Goal: Communication & Community: Connect with others

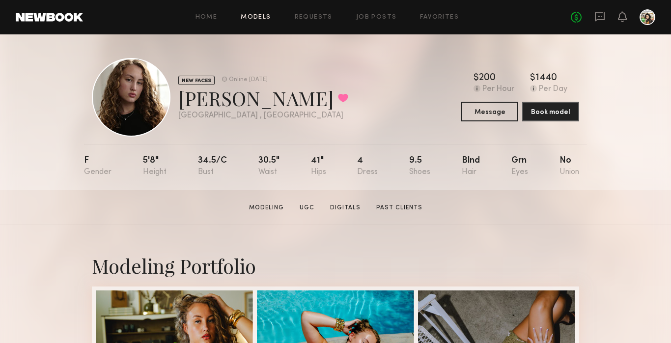
click at [264, 17] on link "Models" at bounding box center [256, 17] width 30 height 6
click at [606, 19] on div "No fees up to $5,000" at bounding box center [613, 17] width 85 height 16
click at [592, 20] on div "No fees up to $5,000" at bounding box center [613, 17] width 85 height 16
click at [596, 20] on icon at bounding box center [600, 16] width 10 height 9
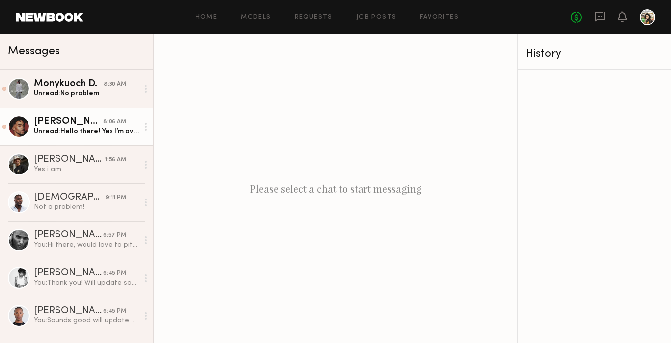
click at [97, 136] on div "Unread: Hello there! Yes I’m available" at bounding box center [86, 131] width 105 height 9
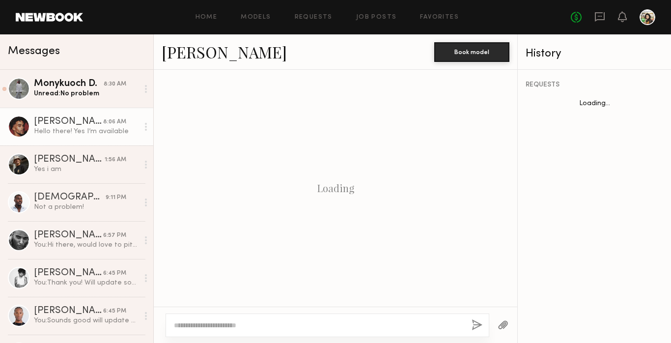
click at [227, 327] on textarea at bounding box center [319, 326] width 290 height 10
click at [67, 129] on div "Hello there! Yes I’m available" at bounding box center [86, 131] width 105 height 9
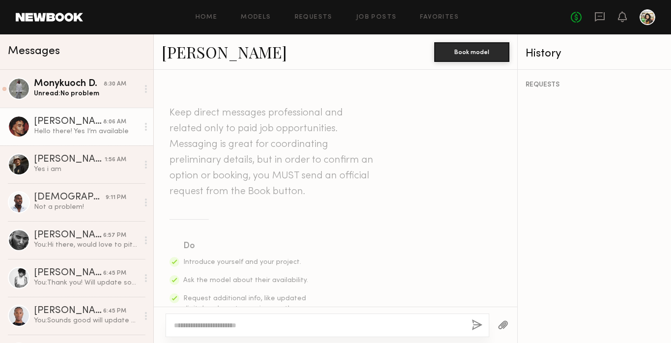
scroll to position [390, 0]
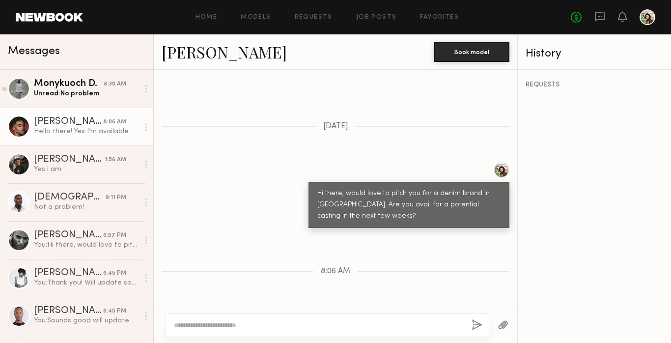
click at [244, 309] on div at bounding box center [336, 325] width 364 height 36
click at [244, 321] on textarea at bounding box center [319, 326] width 290 height 10
type textarea "*"
type textarea "**********"
click at [473, 328] on button "button" at bounding box center [477, 326] width 11 height 12
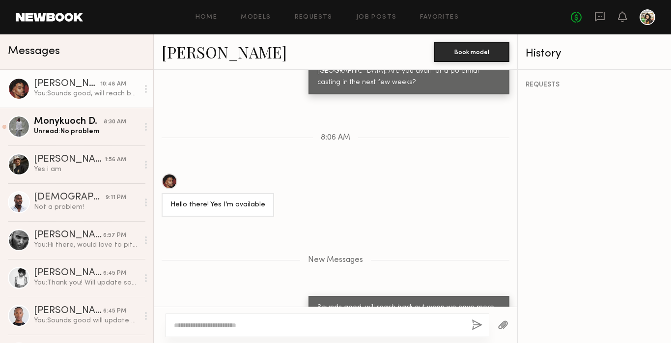
scroll to position [378, 0]
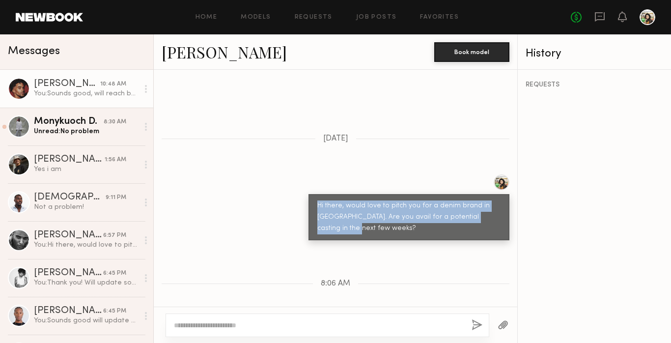
drag, startPoint x: 502, startPoint y: 199, endPoint x: 320, endPoint y: 181, distance: 183.2
click at [320, 194] on div "Hi there, would love to pitch you for a denim brand in [GEOGRAPHIC_DATA]. Are y…" at bounding box center [409, 217] width 201 height 46
copy div "Hi there, would love to pitch you for a denim brand in [GEOGRAPHIC_DATA]. Are y…"
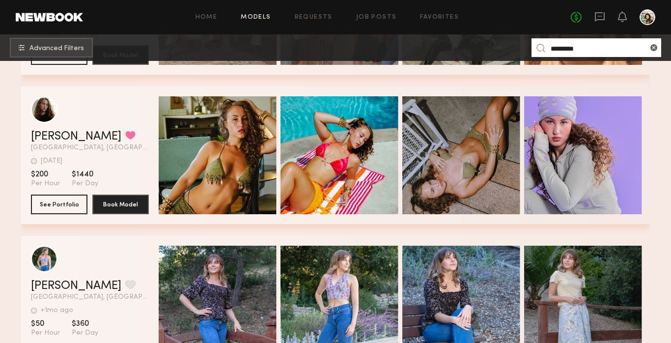
scroll to position [442, 0]
click at [313, 10] on div "Home Models Requests Job Posts Favorites Sign Out No fees up to $5,000" at bounding box center [369, 17] width 573 height 16
click at [440, 12] on div "Home Models Requests Job Posts Favorites Sign Out No fees up to $5,000" at bounding box center [369, 17] width 573 height 16
click at [432, 13] on div "Home Models Requests Job Posts Favorites Sign Out No fees up to $5,000" at bounding box center [369, 17] width 573 height 16
click at [437, 22] on div "Home Models Requests Job Posts Favorites Sign Out No fees up to $5,000" at bounding box center [369, 17] width 573 height 16
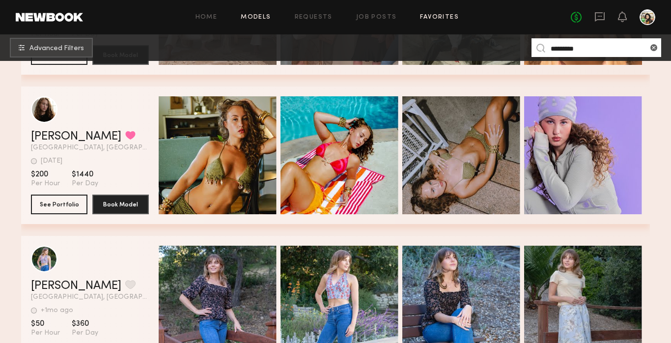
click at [426, 17] on link "Favorites" at bounding box center [439, 17] width 39 height 6
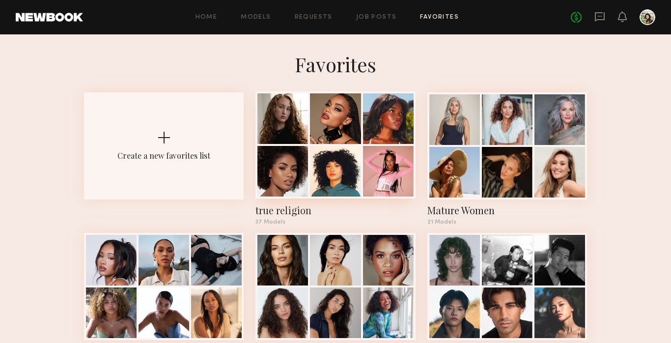
click at [306, 145] on div at bounding box center [336, 144] width 160 height 107
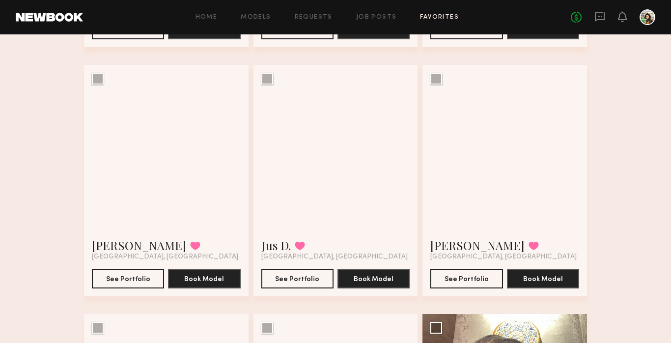
scroll to position [561, 0]
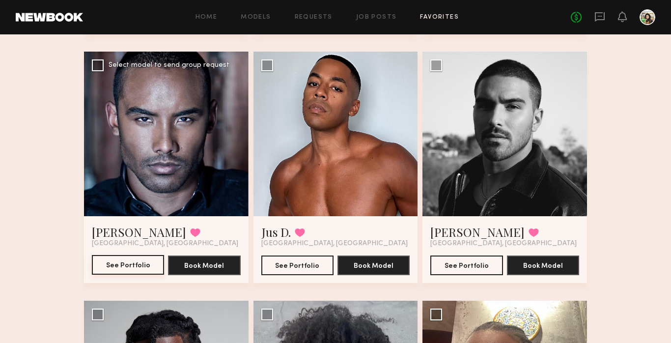
click at [113, 266] on button "See Portfolio" at bounding box center [128, 265] width 72 height 20
click at [283, 269] on button "See Portfolio" at bounding box center [298, 265] width 72 height 20
click at [466, 260] on button "See Portfolio" at bounding box center [467, 265] width 72 height 20
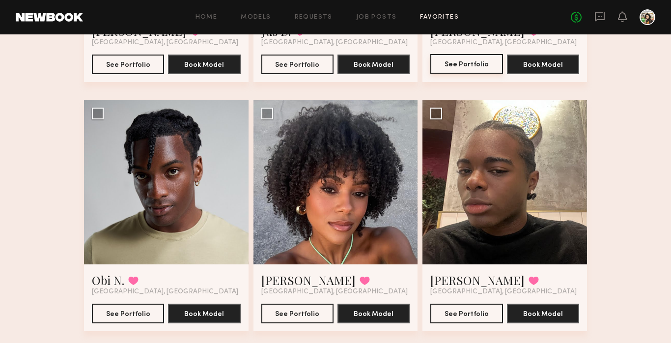
scroll to position [806, 0]
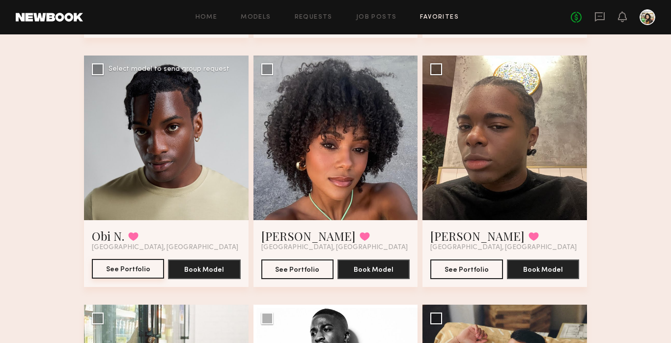
click at [143, 270] on button "See Portfolio" at bounding box center [128, 269] width 72 height 20
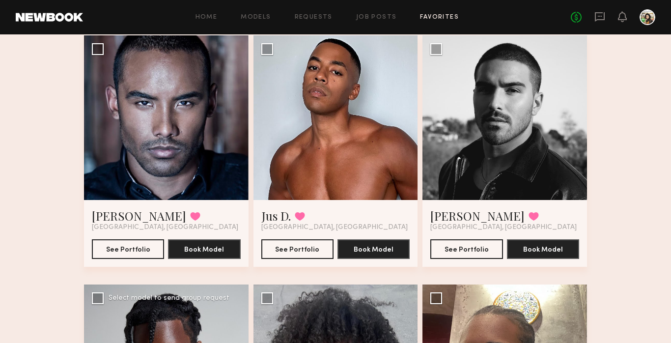
scroll to position [551, 0]
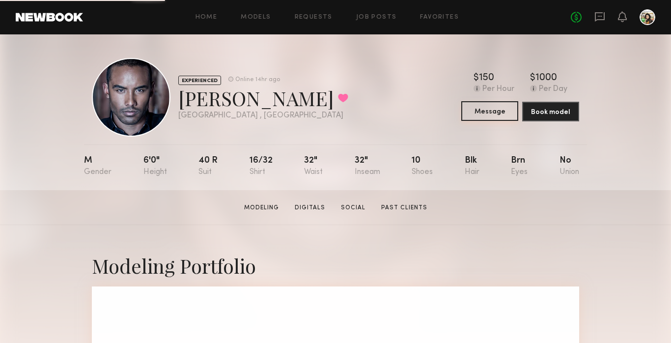
click at [497, 109] on button "Message" at bounding box center [490, 111] width 57 height 20
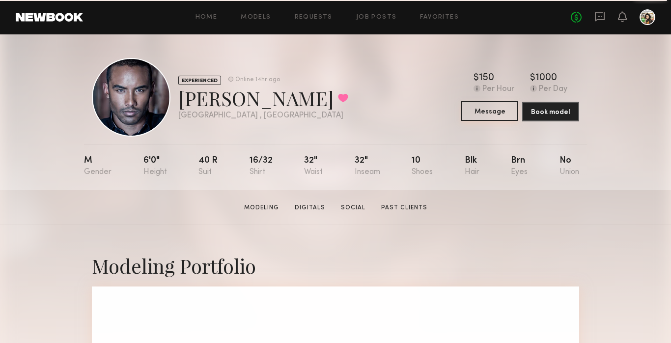
click at [487, 110] on button "Message" at bounding box center [490, 111] width 57 height 20
click at [479, 112] on button "Message" at bounding box center [490, 111] width 57 height 20
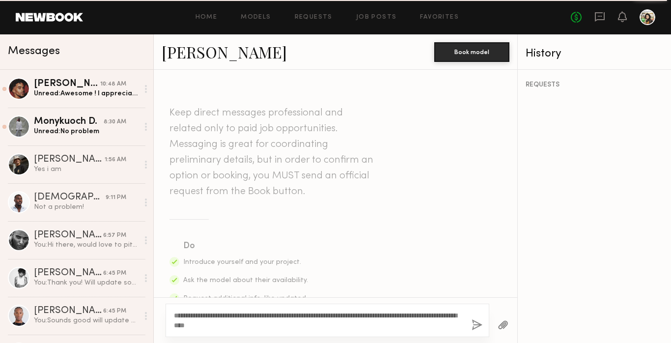
type textarea "**********"
click at [476, 325] on button "button" at bounding box center [477, 326] width 11 height 12
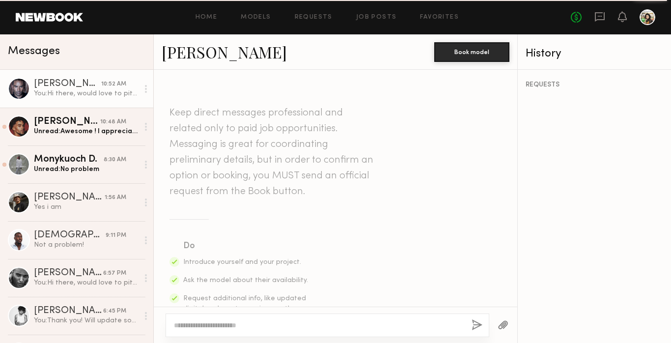
scroll to position [288, 0]
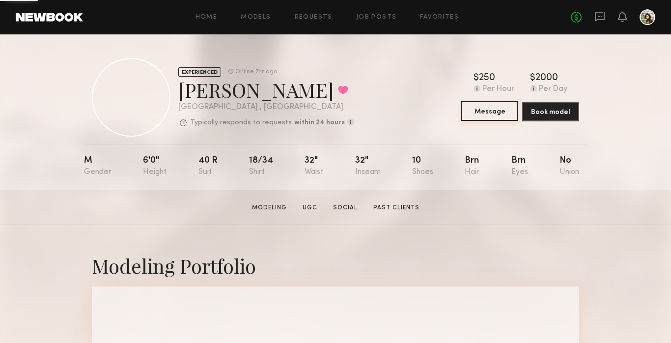
click at [478, 113] on button "Message" at bounding box center [490, 111] width 57 height 20
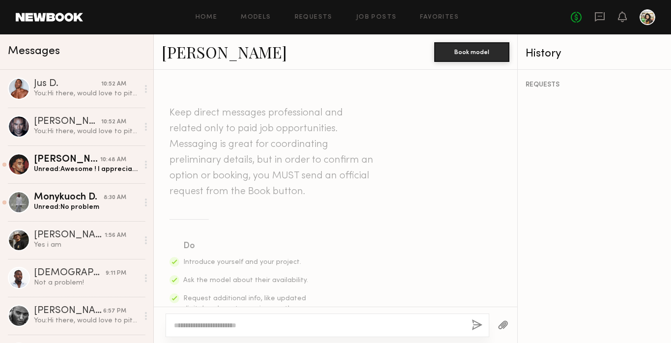
paste textarea "**********"
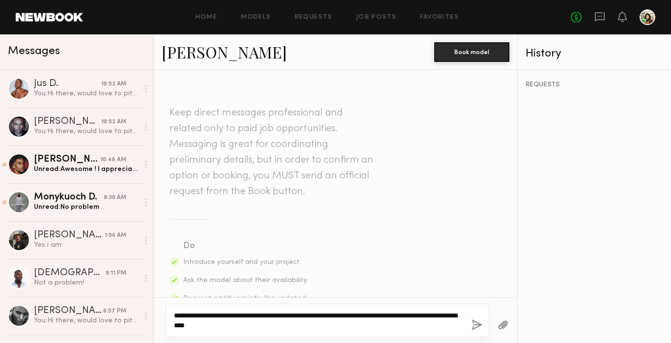
type textarea "**********"
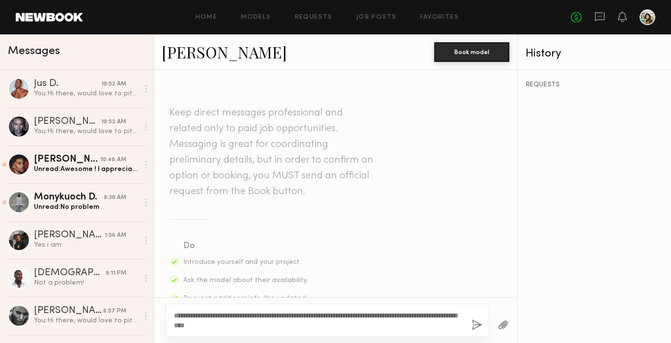
click at [475, 322] on button "button" at bounding box center [477, 326] width 11 height 12
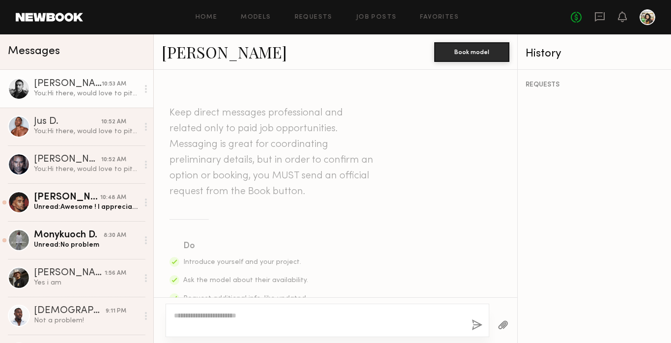
scroll to position [288, 0]
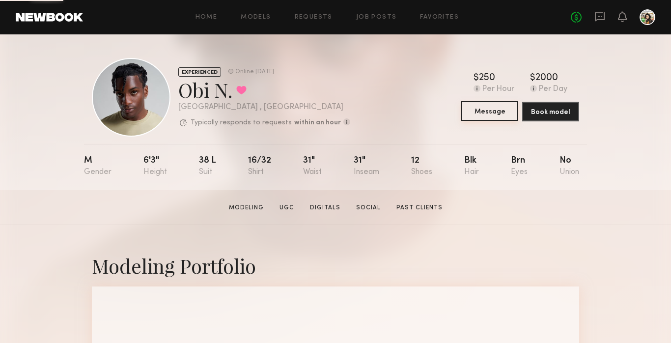
click at [501, 104] on button "Message" at bounding box center [490, 111] width 57 height 20
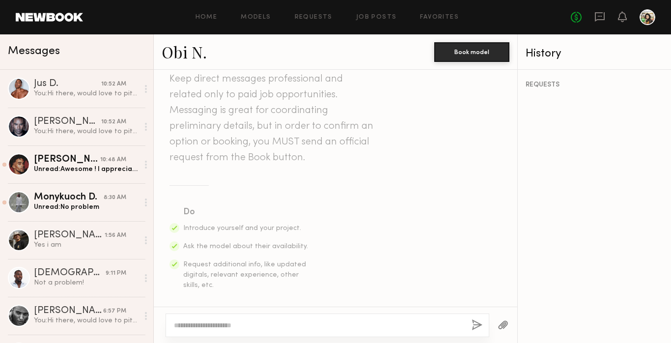
scroll to position [154, 0]
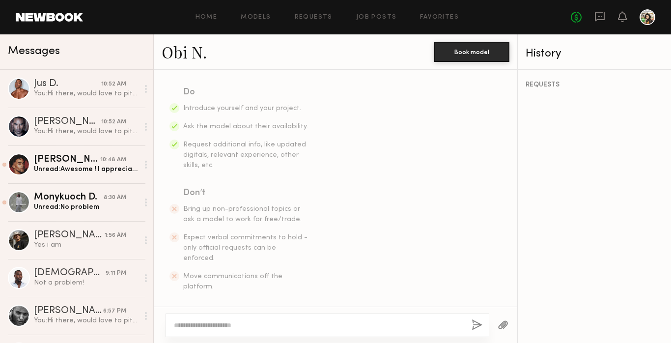
click at [254, 337] on div at bounding box center [336, 325] width 364 height 36
click at [257, 325] on textarea at bounding box center [319, 326] width 290 height 10
click at [202, 324] on textarea at bounding box center [319, 326] width 290 height 10
paste textarea "**********"
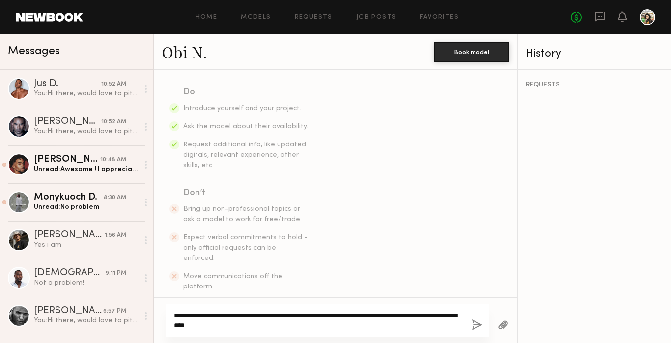
type textarea "**********"
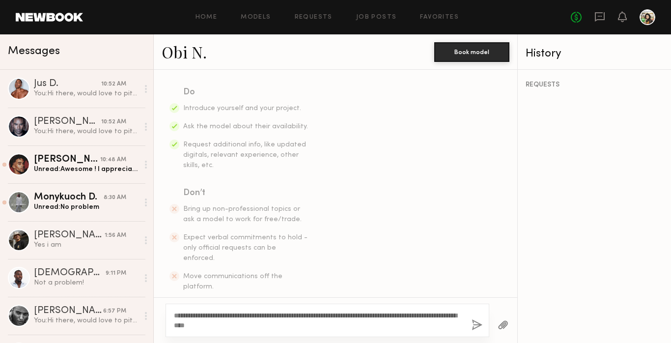
click at [476, 326] on button "button" at bounding box center [477, 326] width 11 height 12
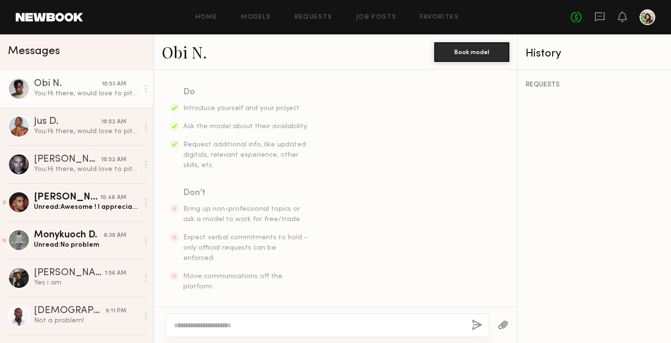
scroll to position [288, 0]
